Goal: Obtain resource: Obtain resource

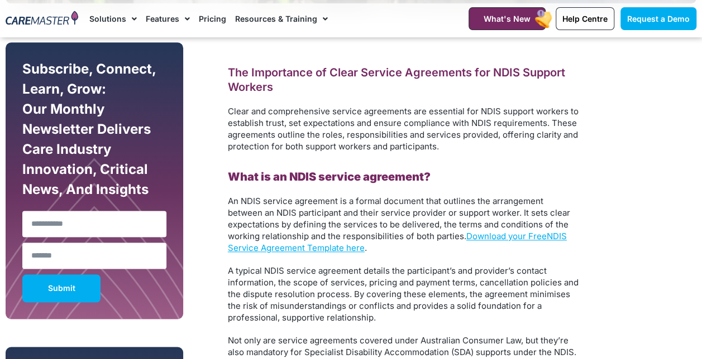
scroll to position [610, 0]
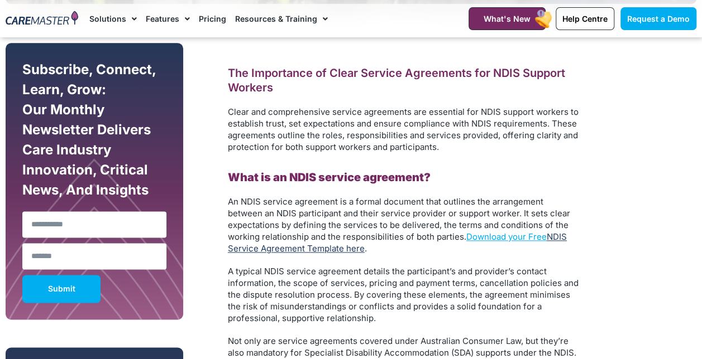
click at [556, 239] on link "NDIS Service Agreement Template here" at bounding box center [397, 243] width 339 height 22
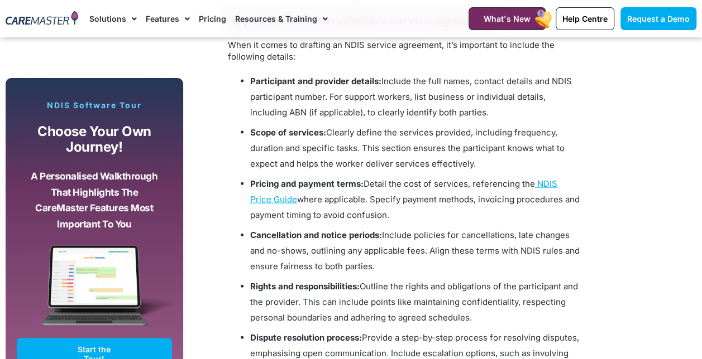
scroll to position [1156, 0]
click at [557, 182] on span "NDIS Price Guide" at bounding box center [403, 191] width 307 height 26
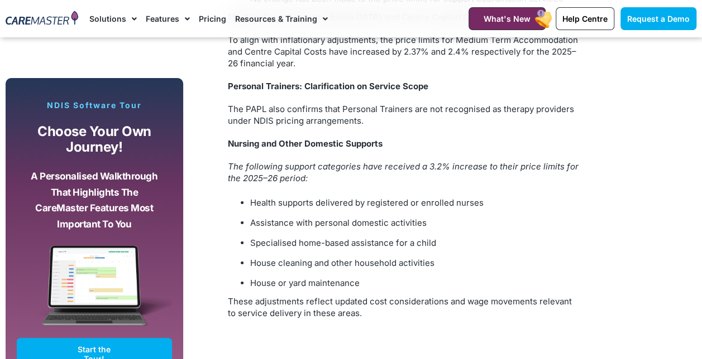
scroll to position [2007, 0]
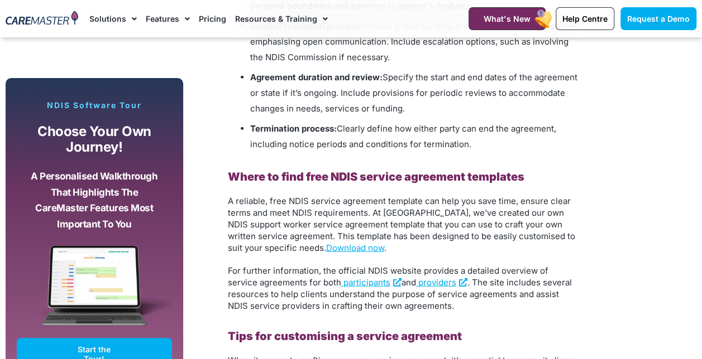
scroll to position [1454, 0]
